Goal: Information Seeking & Learning: Learn about a topic

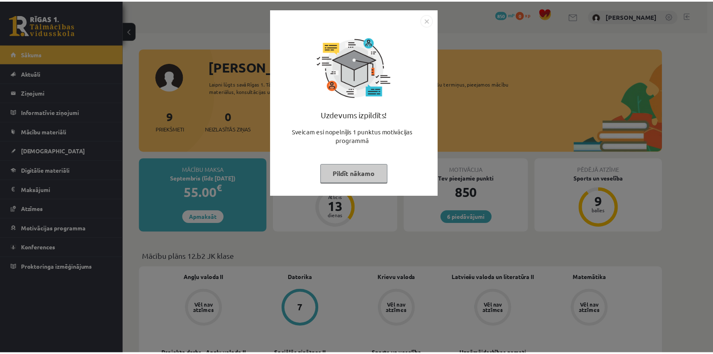
scroll to position [486, 0]
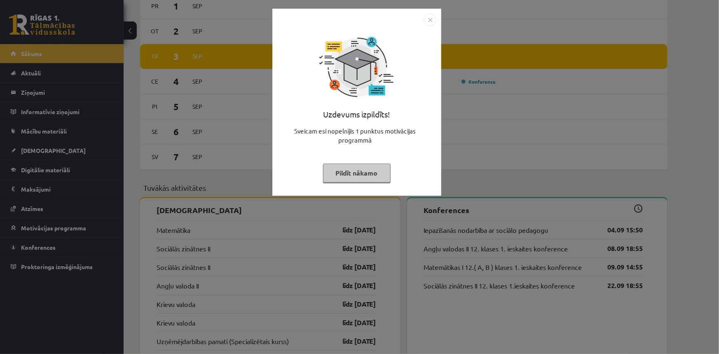
click at [365, 164] on button "Pildīt nākamo" at bounding box center [357, 173] width 68 height 19
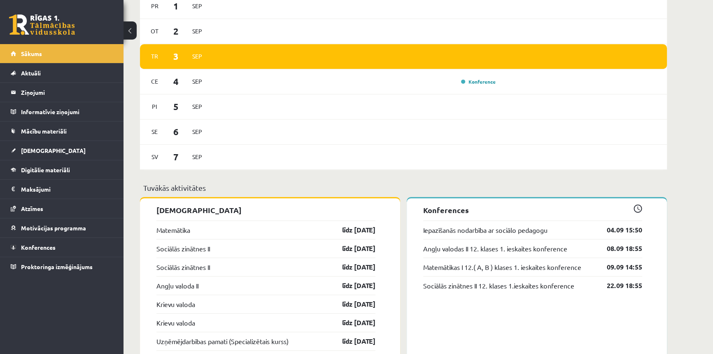
drag, startPoint x: 42, startPoint y: 19, endPoint x: 56, endPoint y: 15, distance: 13.6
click at [42, 19] on link at bounding box center [42, 24] width 66 height 21
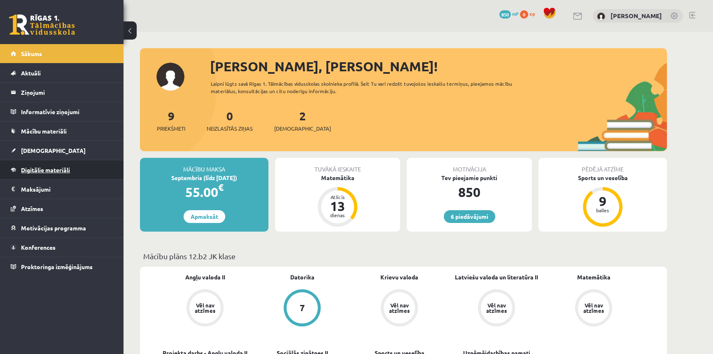
click at [59, 167] on span "Digitālie materiāli" at bounding box center [45, 169] width 49 height 7
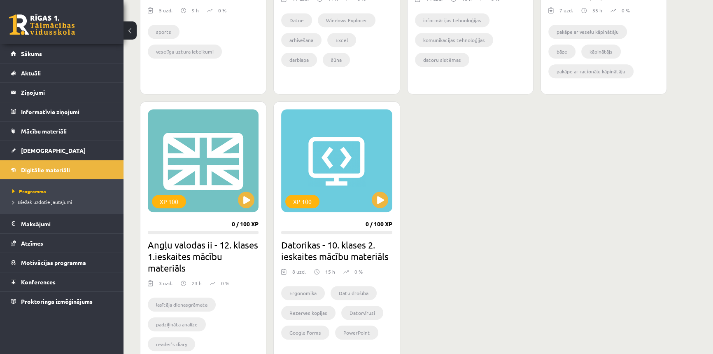
scroll to position [668, 0]
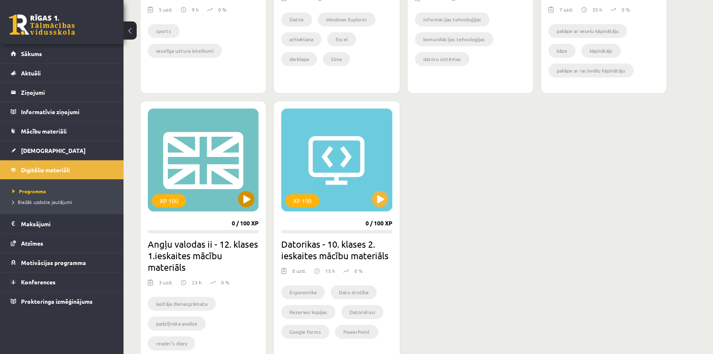
click at [234, 173] on div "XP 100" at bounding box center [203, 159] width 111 height 103
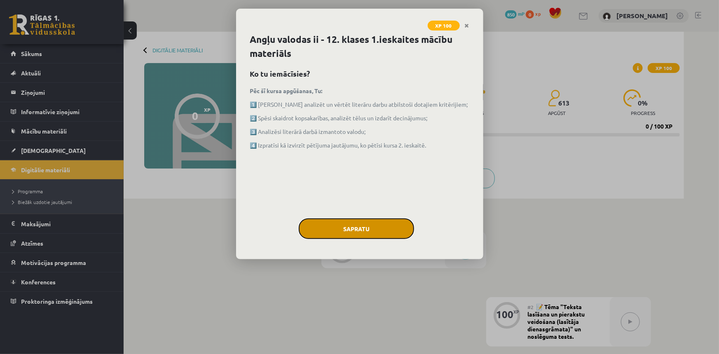
click at [317, 225] on button "Sapratu" at bounding box center [356, 228] width 115 height 21
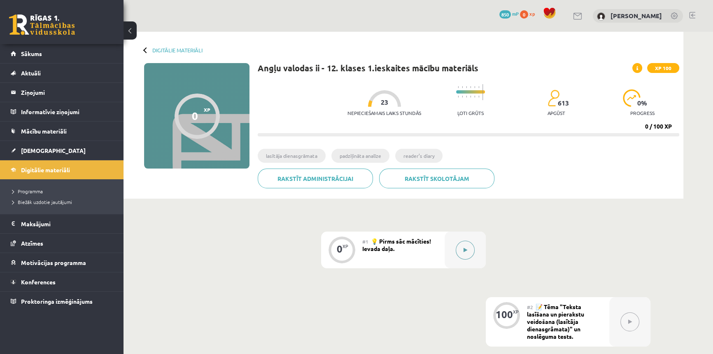
click at [461, 245] on button at bounding box center [465, 250] width 19 height 19
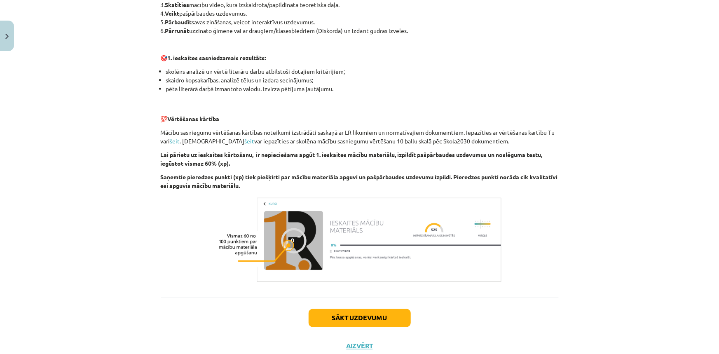
scroll to position [513, 0]
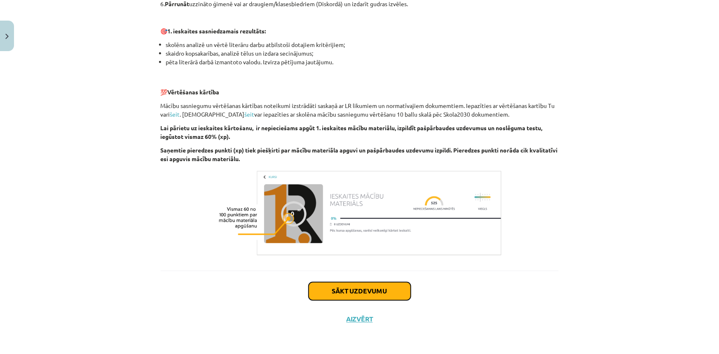
click at [373, 297] on button "Sākt uzdevumu" at bounding box center [360, 291] width 102 height 18
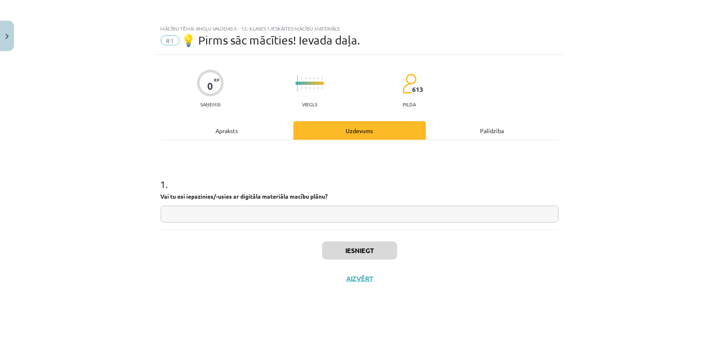
scroll to position [0, 0]
click at [272, 218] on input "text" at bounding box center [360, 214] width 398 height 17
type input "**"
click at [357, 246] on button "Iesniegt" at bounding box center [359, 250] width 75 height 18
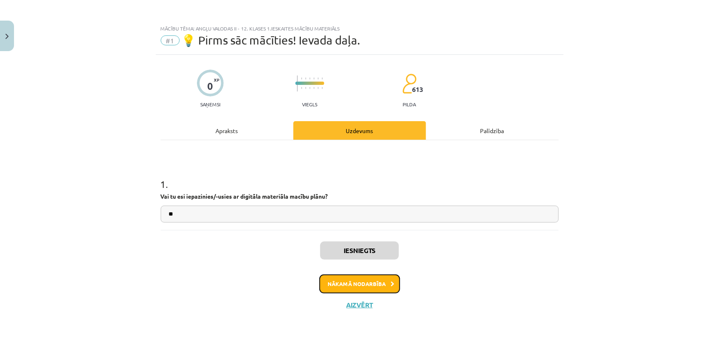
click at [367, 280] on button "Nākamā nodarbība" at bounding box center [359, 283] width 81 height 19
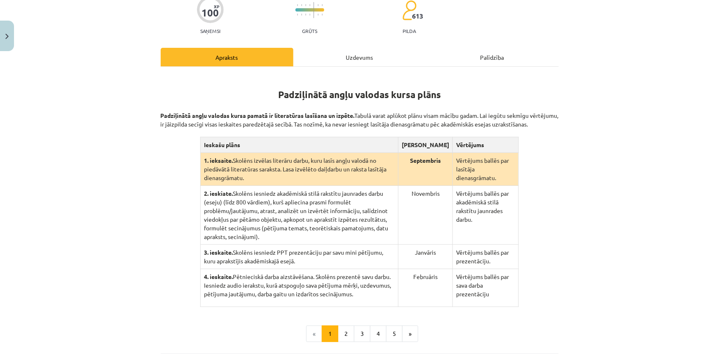
scroll to position [75, 0]
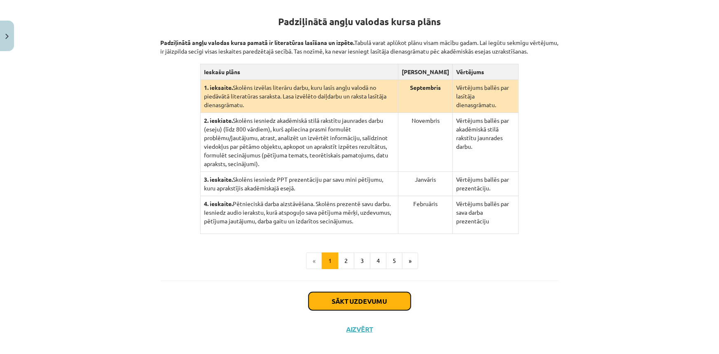
click at [384, 292] on button "Sākt uzdevumu" at bounding box center [360, 301] width 102 height 18
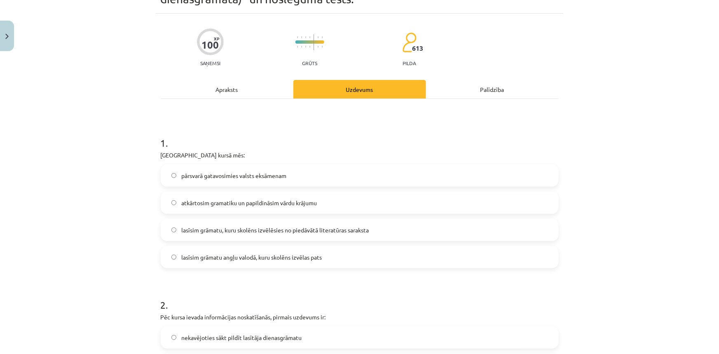
scroll to position [21, 0]
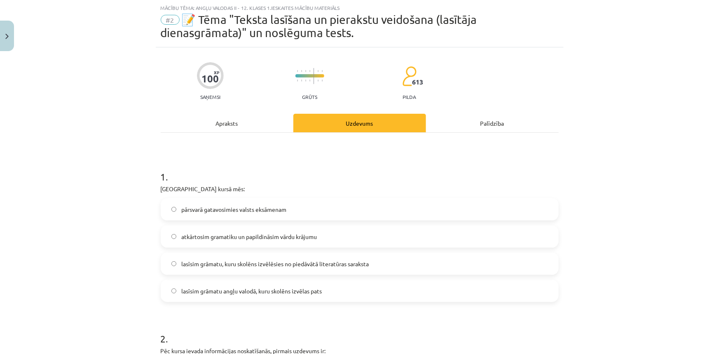
click at [218, 269] on label "lasīsim grāmatu, kuru skolēns izvēlēsies no piedāvātā literatūras saraksta" at bounding box center [359, 263] width 396 height 21
click at [215, 290] on span "lasīsim grāmatu angļu valodā, kuru skolēns izvēlas pats" at bounding box center [251, 291] width 140 height 9
click at [214, 272] on label "lasīsim grāmatu, kuru skolēns izvēlēsies no piedāvātā literatūras saraksta" at bounding box center [359, 263] width 396 height 21
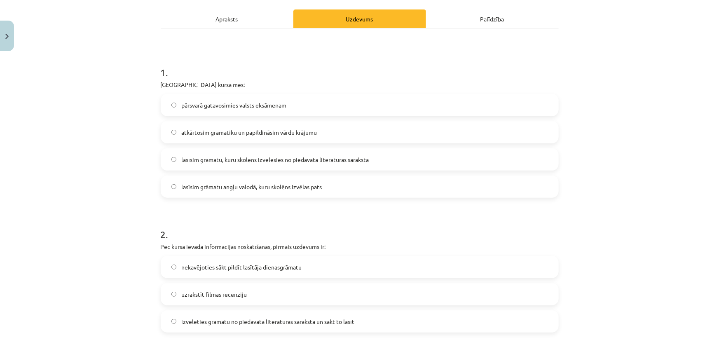
scroll to position [170, 0]
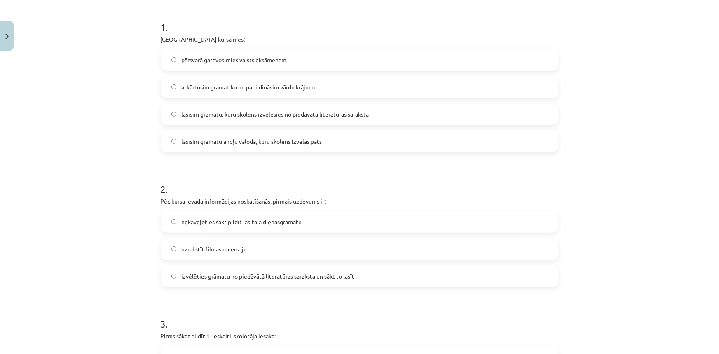
click at [240, 279] on span "izvēlēties grāmatu no piedāvātā literatūras saraksta un sākt to lasīt" at bounding box center [267, 276] width 173 height 9
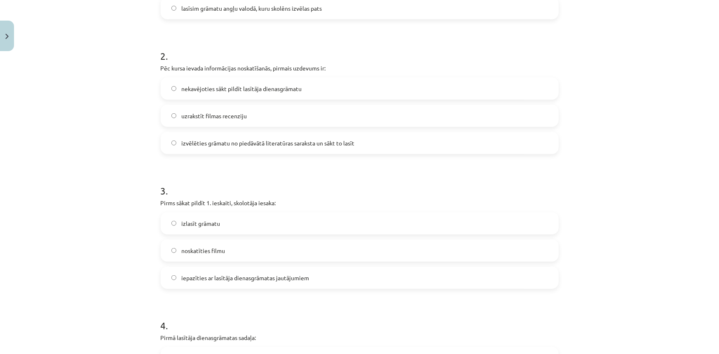
scroll to position [320, 0]
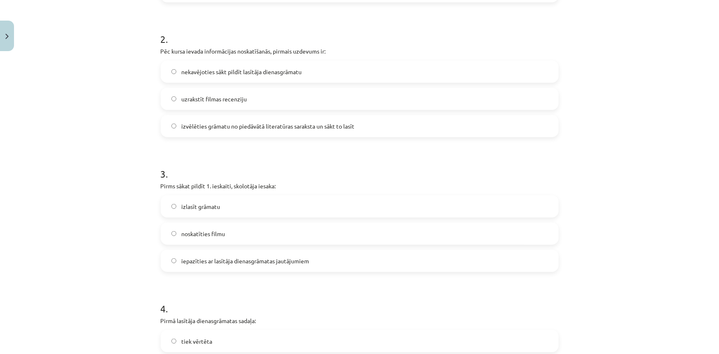
click at [243, 205] on label "izlasīt grāmatu" at bounding box center [359, 206] width 396 height 21
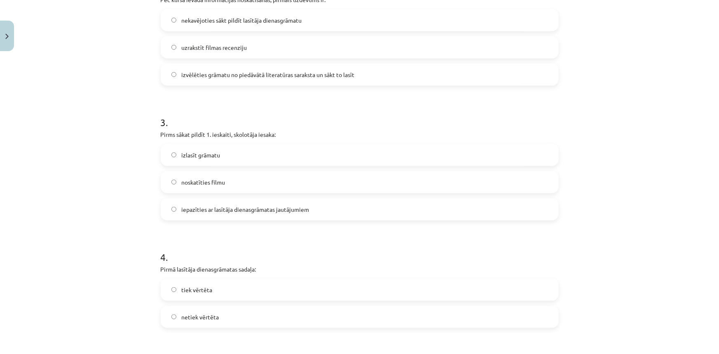
scroll to position [433, 0]
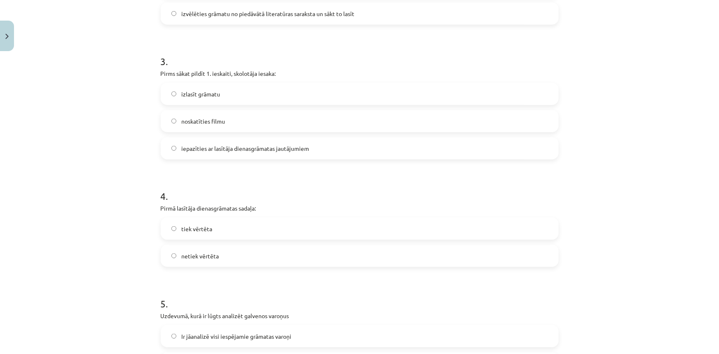
click at [202, 228] on span "tiek vērtēta" at bounding box center [196, 229] width 31 height 9
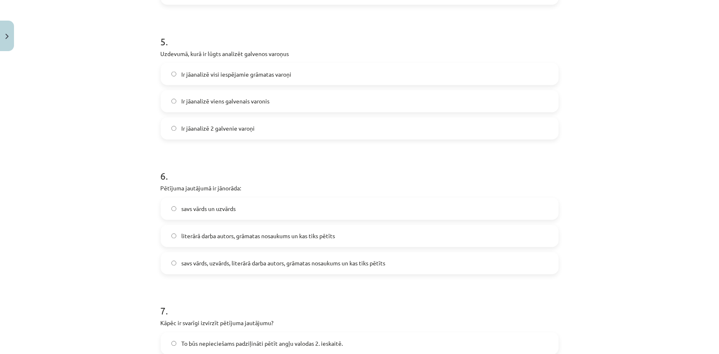
scroll to position [657, 0]
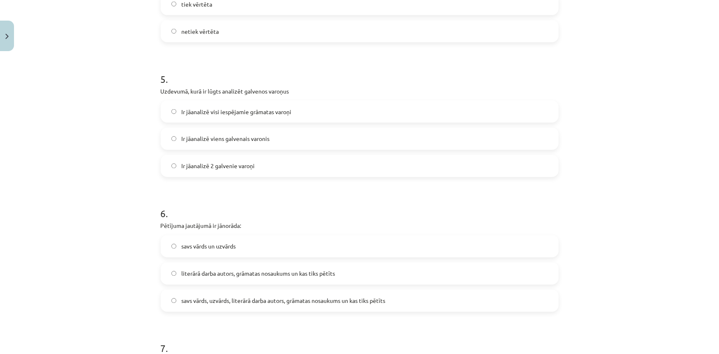
click at [209, 165] on span "Ir jāanalizē 2 galvenie varoņi" at bounding box center [217, 166] width 73 height 9
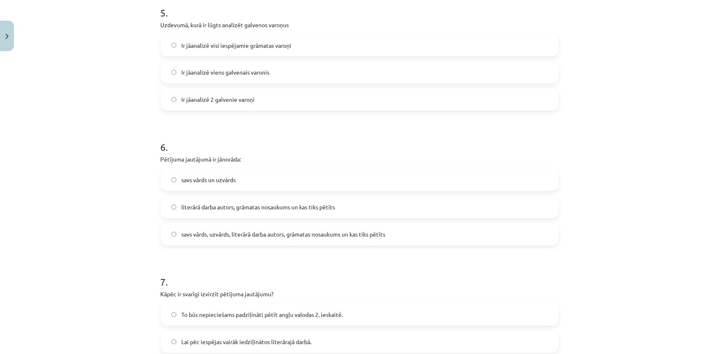
scroll to position [732, 0]
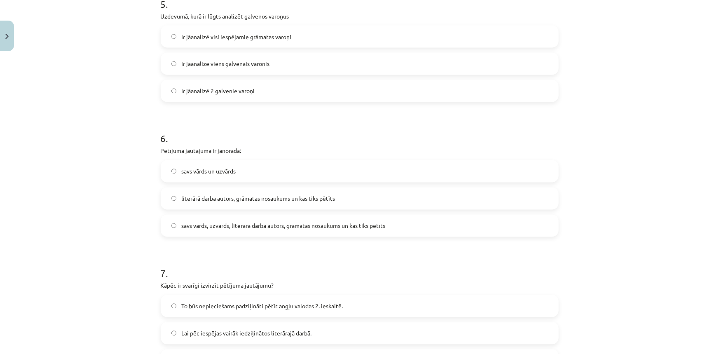
click at [265, 227] on span "savs vārds, uzvārds, literārā darba autors, grāmatas nosaukums un kas tiks pētī…" at bounding box center [283, 226] width 204 height 9
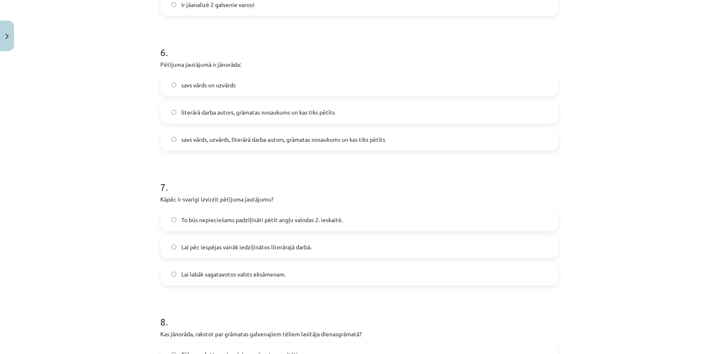
scroll to position [844, 0]
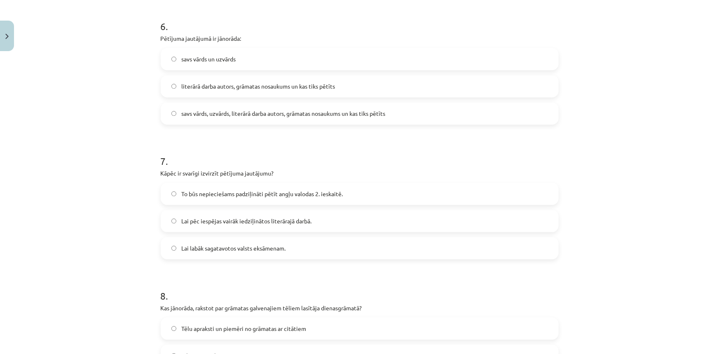
click at [220, 197] on span "To būs nepieciešams padziļināti pētīt angļu valodas 2. ieskaitē." at bounding box center [261, 193] width 161 height 9
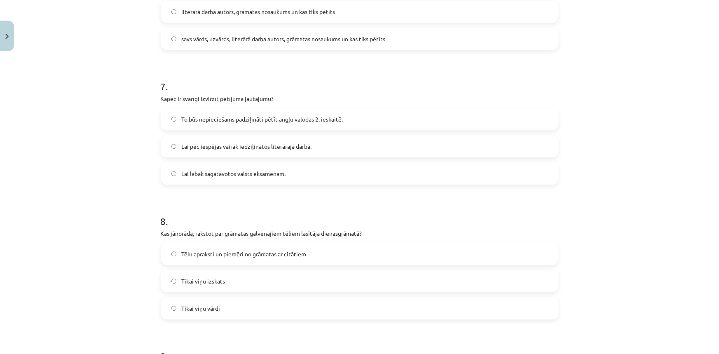
click at [230, 148] on span "Lai pēc iespējas vairāk iedziļinātos literārajā darbā." at bounding box center [246, 146] width 130 height 9
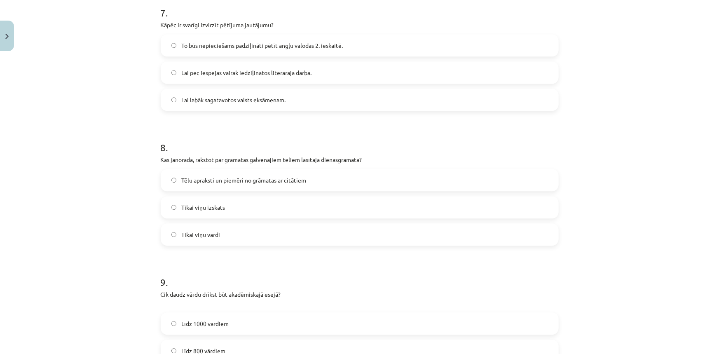
scroll to position [994, 0]
click at [200, 178] on span "Tēlu apraksti un piemēri no grāmatas ar citātiem" at bounding box center [243, 179] width 125 height 9
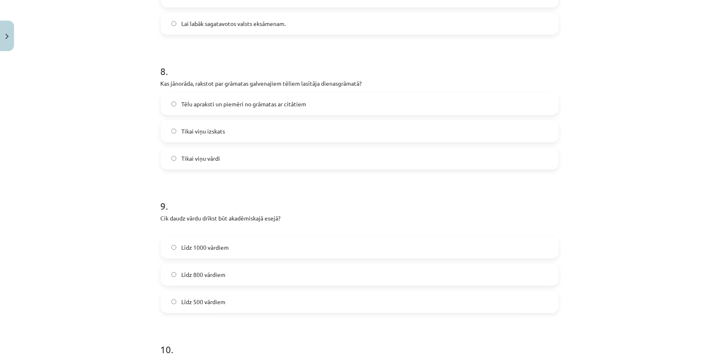
scroll to position [1106, 0]
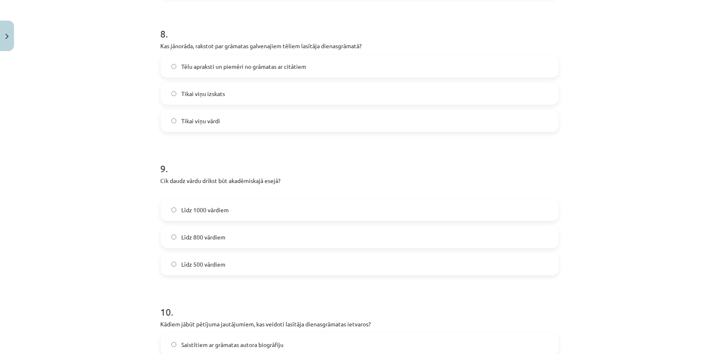
click at [208, 238] on span "Līdz 800 vārdiem" at bounding box center [203, 237] width 44 height 9
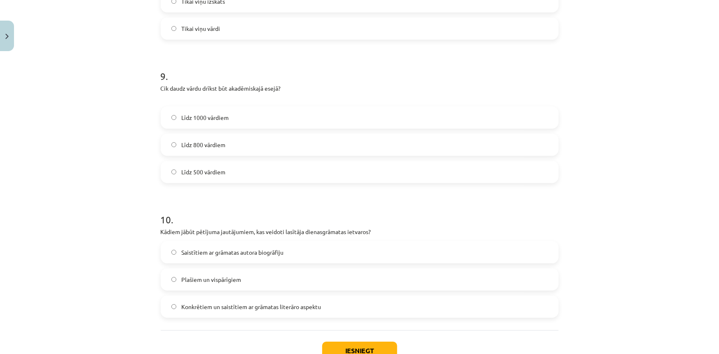
scroll to position [1219, 0]
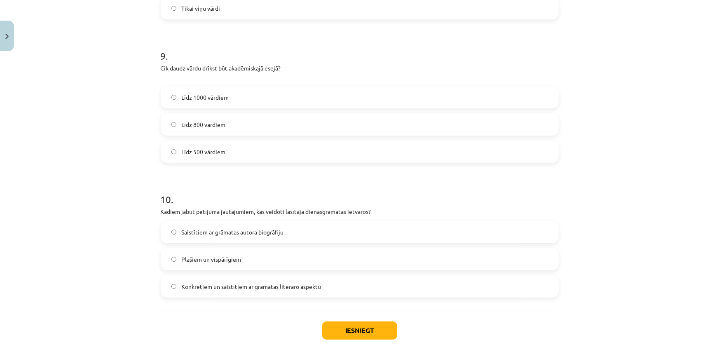
click at [205, 284] on span "Konkrētiem un saistītiem ar grāmatas literāro aspektu" at bounding box center [251, 286] width 140 height 9
click at [345, 323] on button "Iesniegt" at bounding box center [359, 330] width 75 height 18
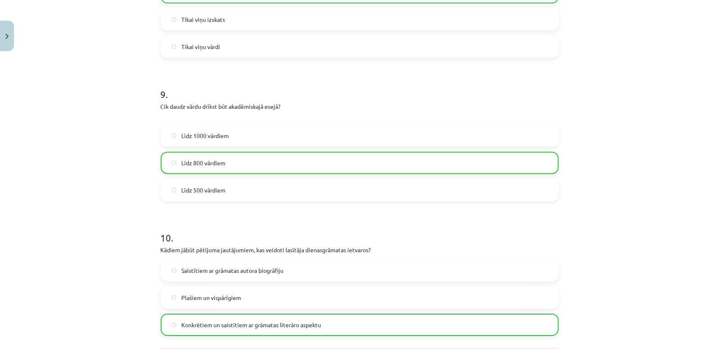
scroll to position [1284, 0]
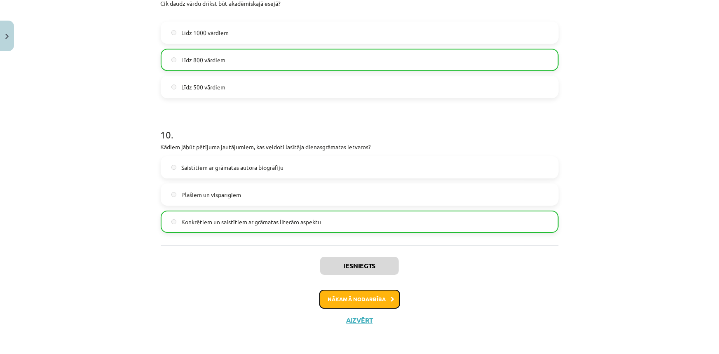
click at [371, 296] on button "Nākamā nodarbība" at bounding box center [359, 299] width 81 height 19
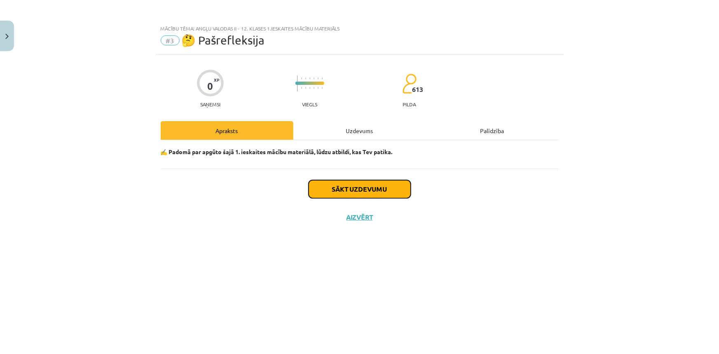
click at [356, 194] on button "Sākt uzdevumu" at bounding box center [360, 189] width 102 height 18
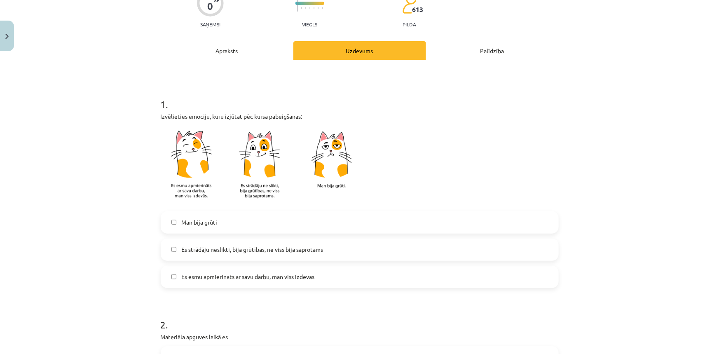
scroll to position [150, 0]
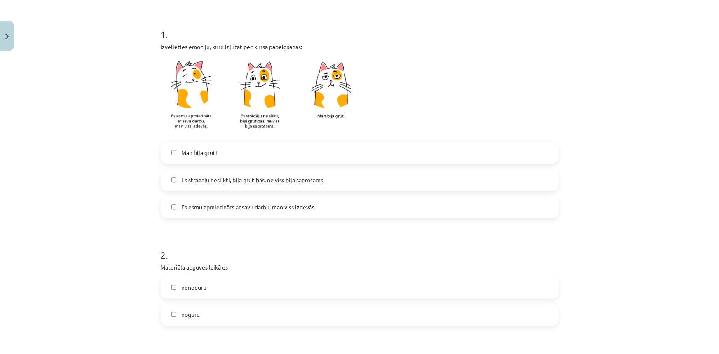
click at [220, 184] on label "Es strādāju neslikti, bija grūtības, ne viss bija saprotams" at bounding box center [359, 180] width 396 height 21
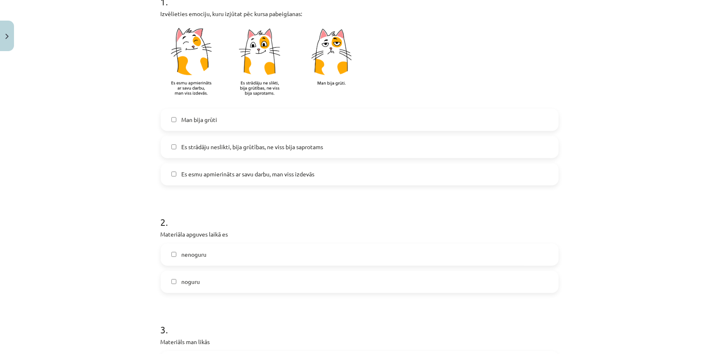
scroll to position [262, 0]
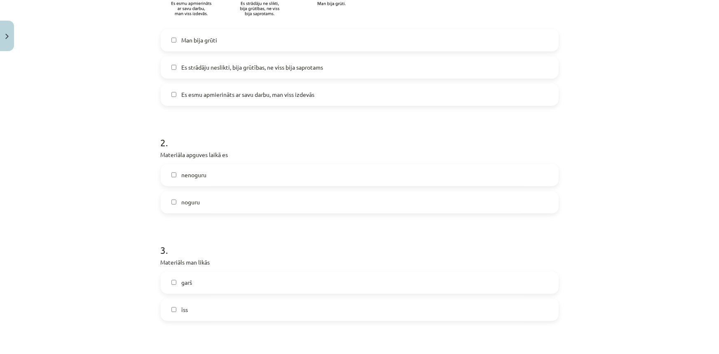
click at [215, 170] on label "nenoguru" at bounding box center [359, 175] width 396 height 21
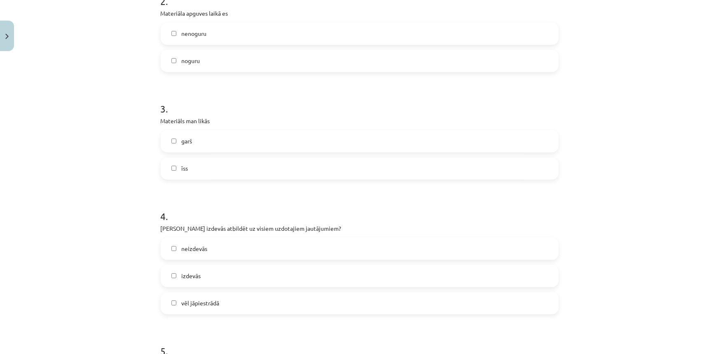
click at [197, 198] on h1 "4 ." at bounding box center [360, 209] width 398 height 26
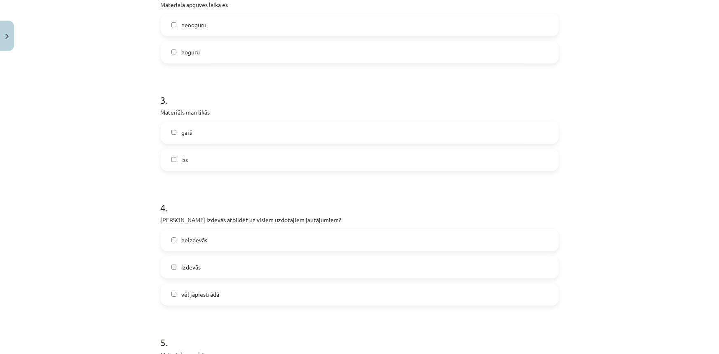
click at [185, 157] on label "īss" at bounding box center [359, 160] width 396 height 21
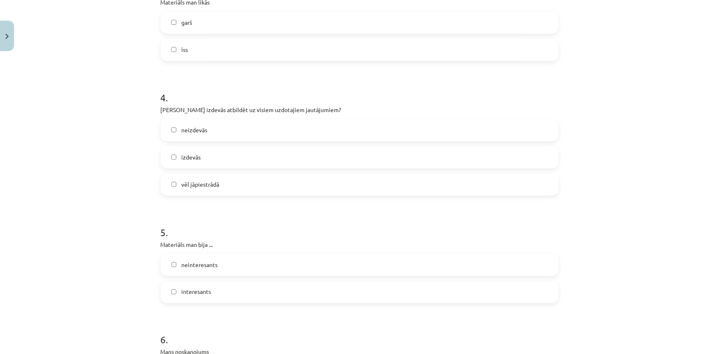
scroll to position [524, 0]
click at [190, 176] on label "vēl jāpiestrādā" at bounding box center [359, 182] width 396 height 21
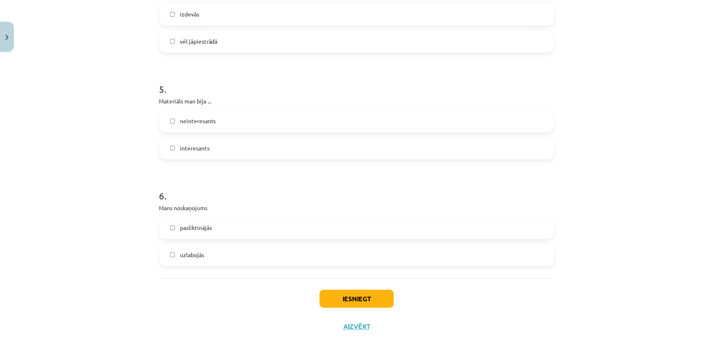
scroll to position [674, 0]
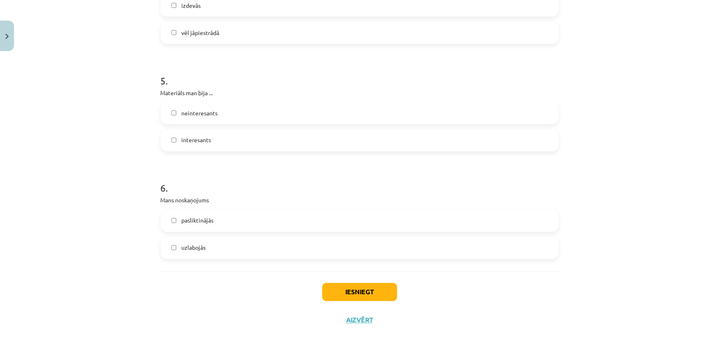
click at [187, 140] on span "interesants" at bounding box center [196, 140] width 30 height 9
click at [194, 243] on label "uzlabojās" at bounding box center [359, 248] width 396 height 21
click at [358, 286] on button "Iesniegt" at bounding box center [359, 292] width 75 height 18
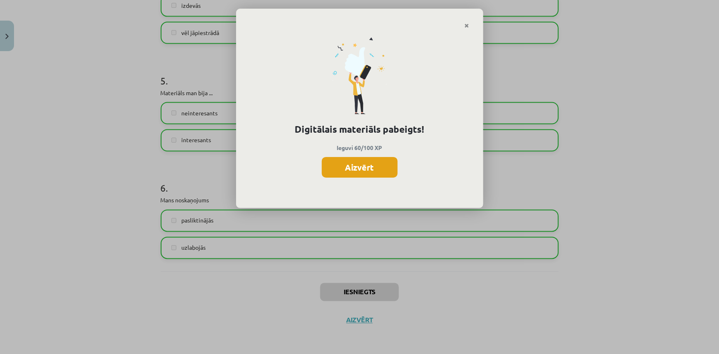
click at [358, 165] on button "Aizvērt" at bounding box center [360, 167] width 76 height 21
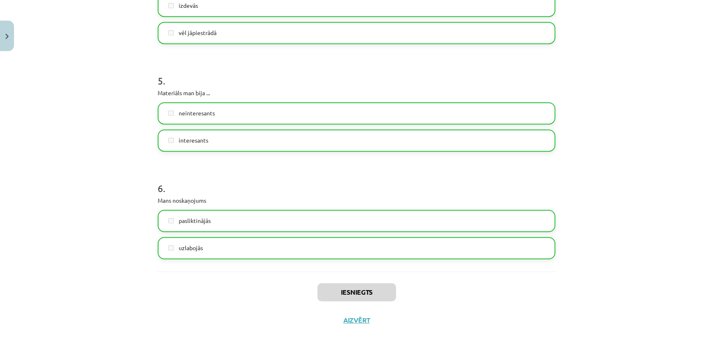
click at [355, 314] on div "Iesniegts Aizvērt" at bounding box center [357, 300] width 398 height 58
click at [352, 316] on button "Aizvērt" at bounding box center [356, 320] width 31 height 8
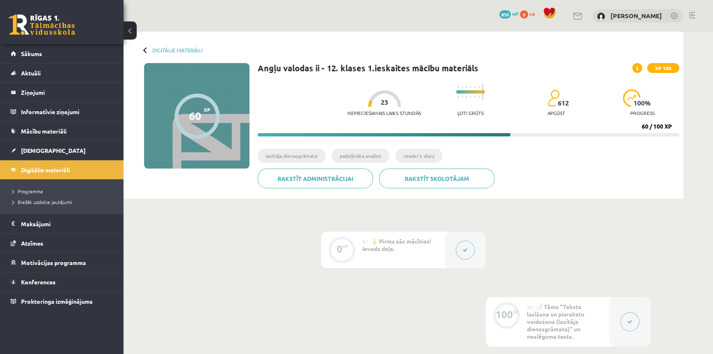
click at [207, 124] on div at bounding box center [197, 116] width 45 height 45
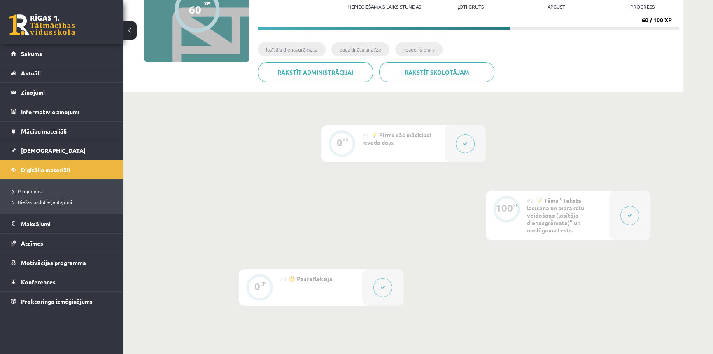
scroll to position [52, 0]
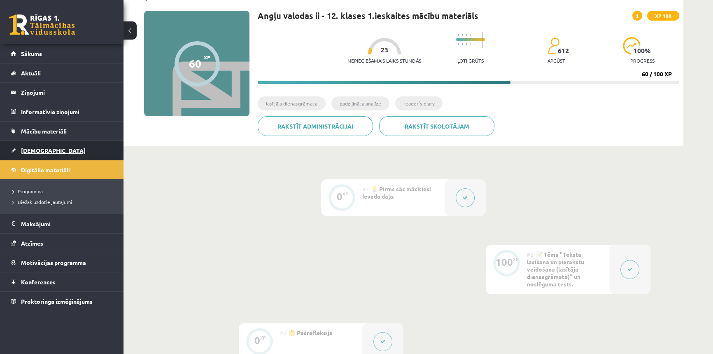
click at [54, 149] on link "[DEMOGRAPHIC_DATA]" at bounding box center [62, 150] width 103 height 19
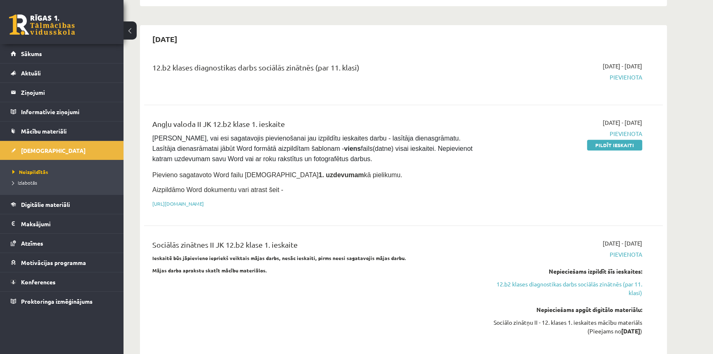
scroll to position [412, 0]
click at [45, 133] on span "Mācību materiāli" at bounding box center [44, 130] width 46 height 7
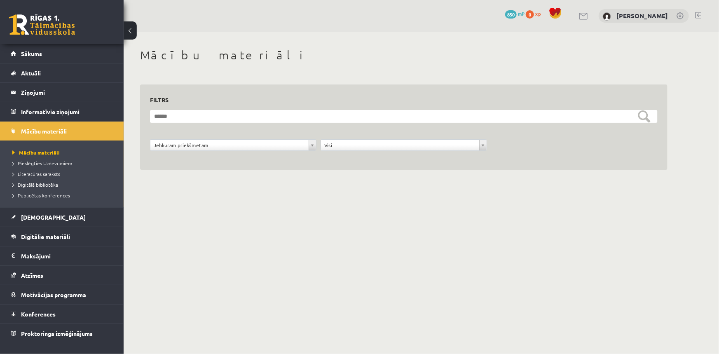
click at [49, 16] on link at bounding box center [42, 24] width 66 height 21
click at [58, 238] on span "Digitālie materiāli" at bounding box center [45, 236] width 49 height 7
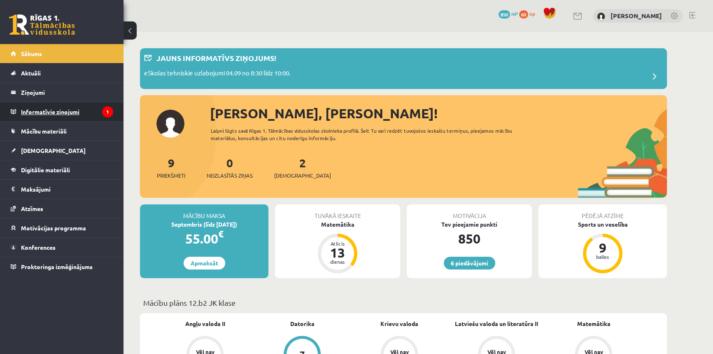
click at [98, 119] on legend "Informatīvie ziņojumi 1" at bounding box center [67, 111] width 92 height 19
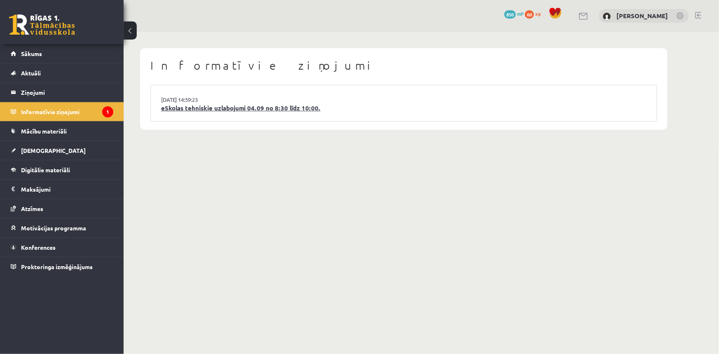
click at [239, 108] on link "eSkolas tehniskie uzlabojumi 04.09 no 8:30 līdz 10:00." at bounding box center [403, 107] width 485 height 9
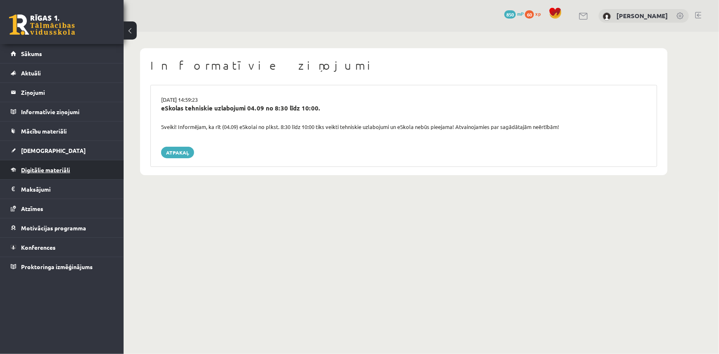
click at [48, 173] on link "Digitālie materiāli" at bounding box center [62, 169] width 103 height 19
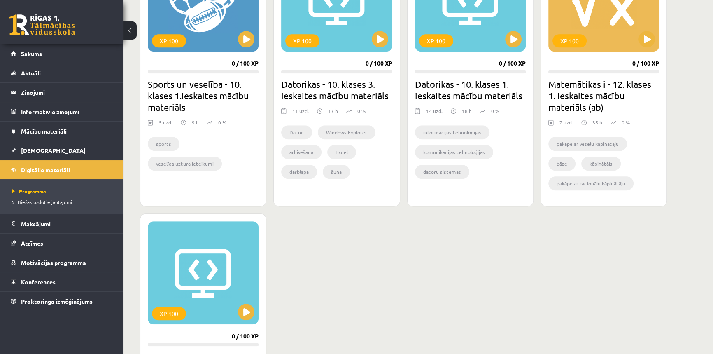
scroll to position [674, 0]
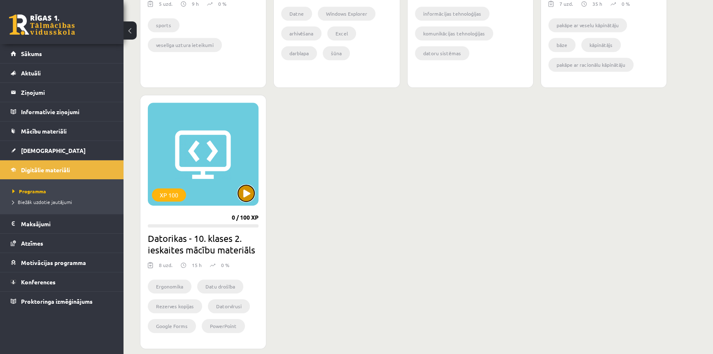
click at [250, 188] on button at bounding box center [246, 193] width 16 height 16
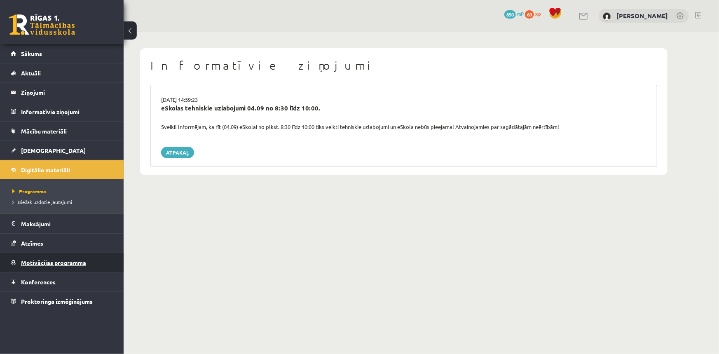
click at [43, 254] on link "Motivācijas programma" at bounding box center [62, 262] width 103 height 19
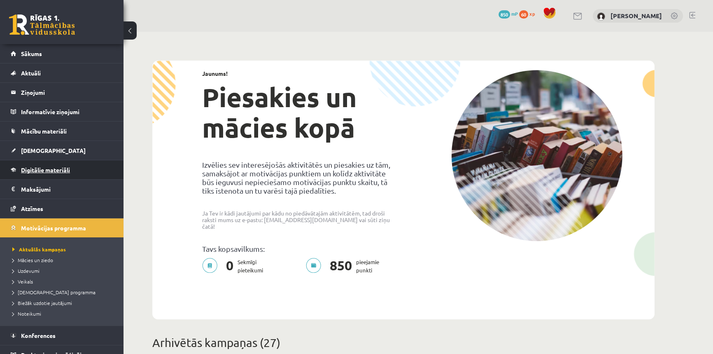
click at [55, 173] on link "Digitālie materiāli" at bounding box center [62, 169] width 103 height 19
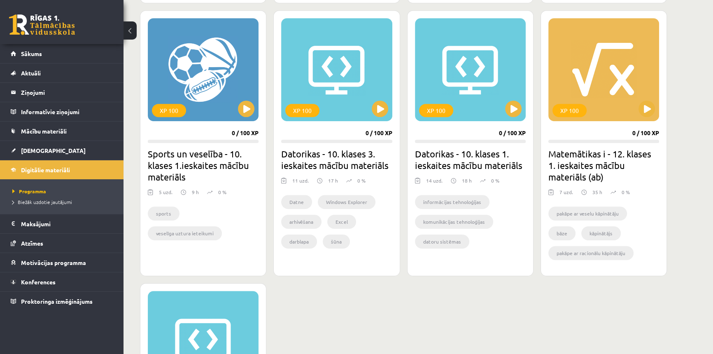
scroll to position [473, 0]
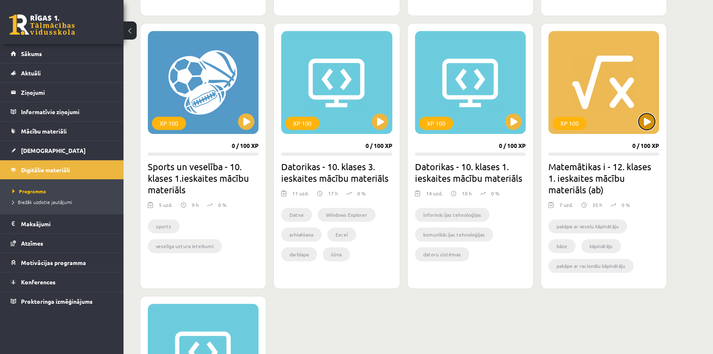
click at [647, 129] on button at bounding box center [647, 121] width 16 height 16
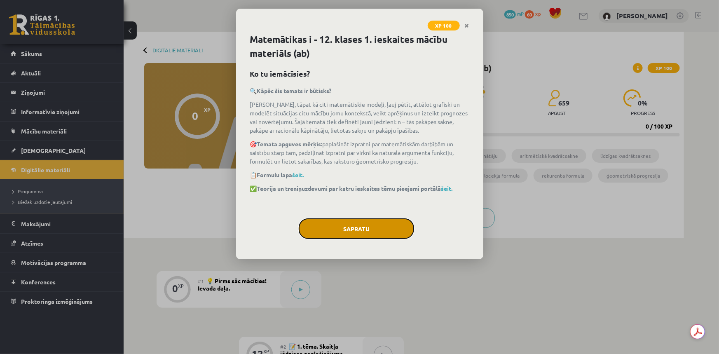
click at [390, 222] on button "Sapratu" at bounding box center [356, 228] width 115 height 21
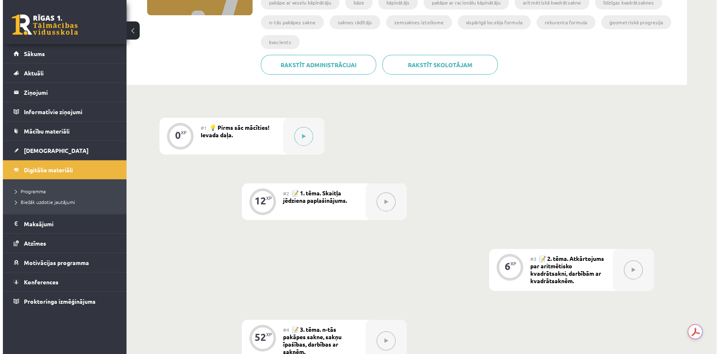
scroll to position [150, 0]
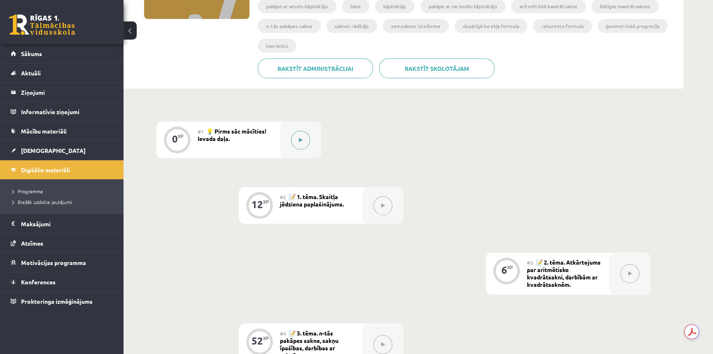
click at [305, 148] on div at bounding box center [300, 140] width 41 height 37
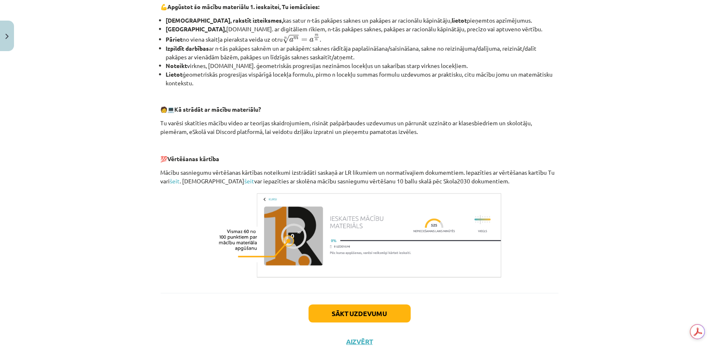
scroll to position [299, 0]
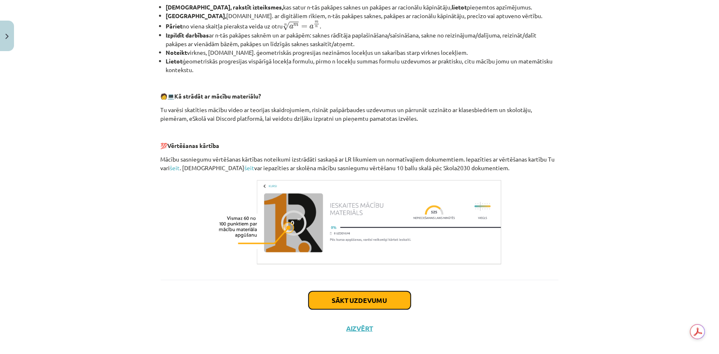
click at [381, 293] on button "Sākt uzdevumu" at bounding box center [360, 300] width 102 height 18
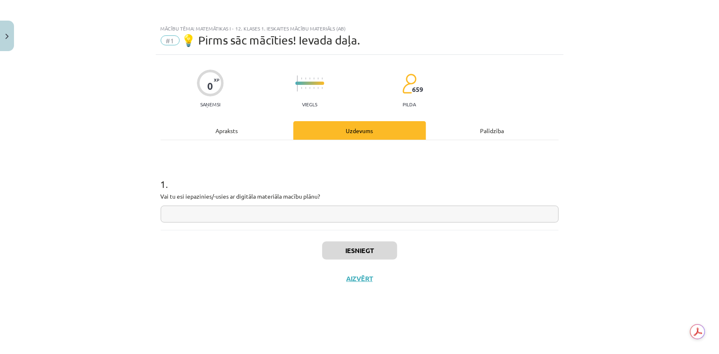
click at [280, 213] on input "text" at bounding box center [360, 214] width 398 height 17
type input "**"
click at [349, 254] on button "Iesniegt" at bounding box center [359, 250] width 75 height 18
click at [377, 280] on button "Nākamā nodarbība" at bounding box center [359, 283] width 81 height 19
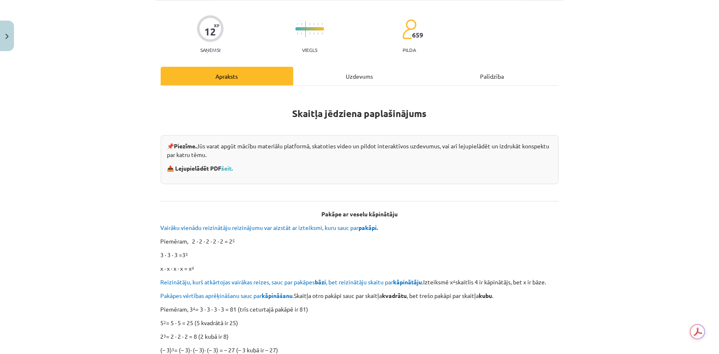
scroll to position [112, 0]
